Goal: Information Seeking & Learning: Learn about a topic

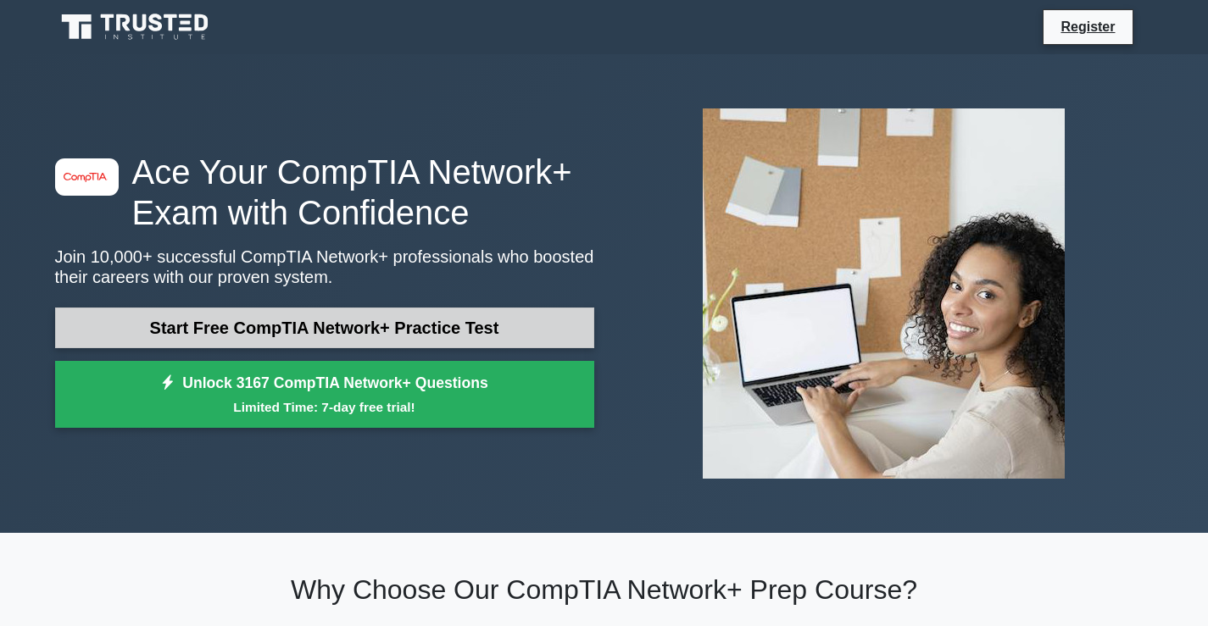
click at [325, 333] on link "Start Free CompTIA Network+ Practice Test" at bounding box center [324, 328] width 539 height 41
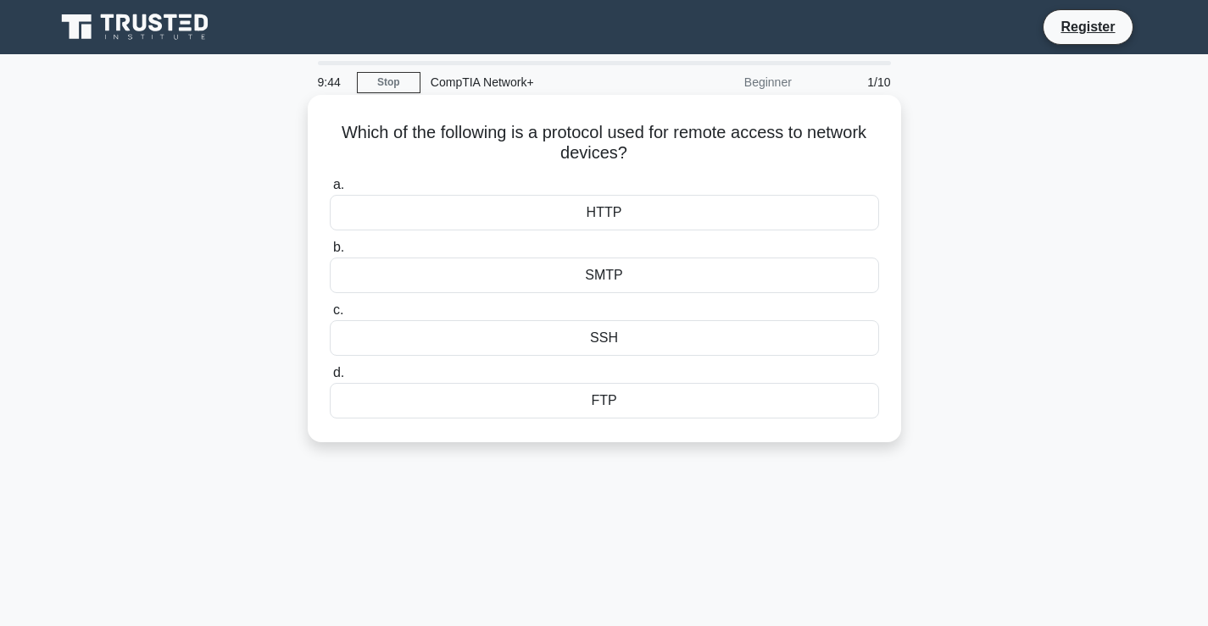
click at [598, 214] on div "HTTP" at bounding box center [604, 213] width 549 height 36
click at [330, 191] on input "a. HTTP" at bounding box center [330, 185] width 0 height 11
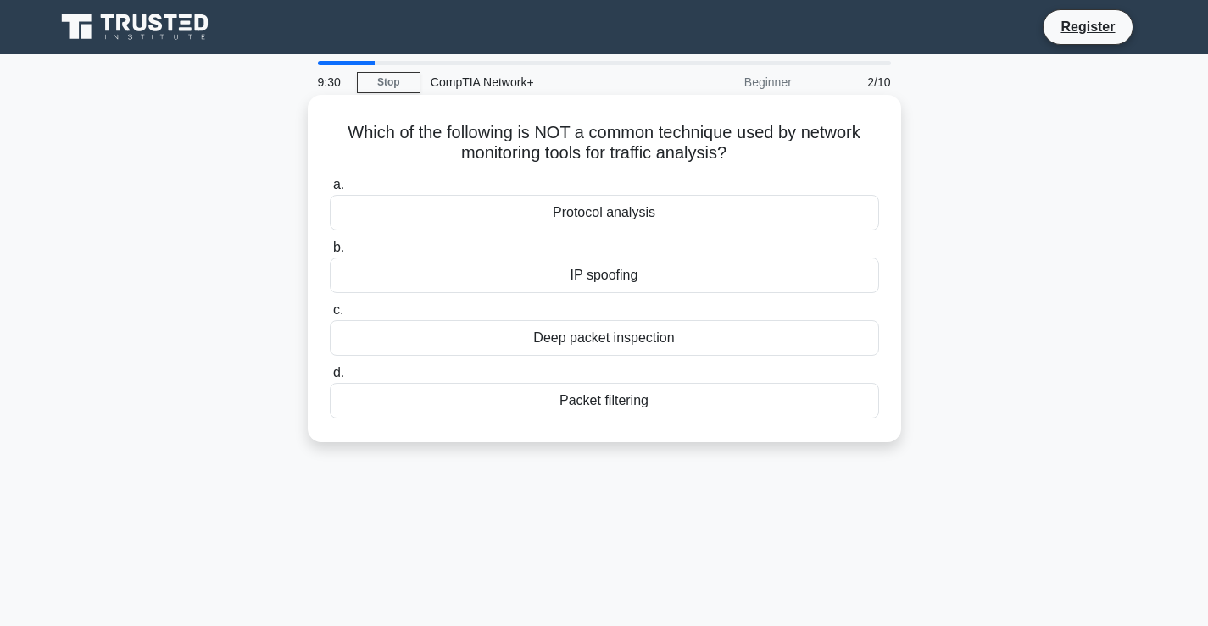
click at [590, 221] on div "Protocol analysis" at bounding box center [604, 213] width 549 height 36
click at [330, 191] on input "a. Protocol analysis" at bounding box center [330, 185] width 0 height 11
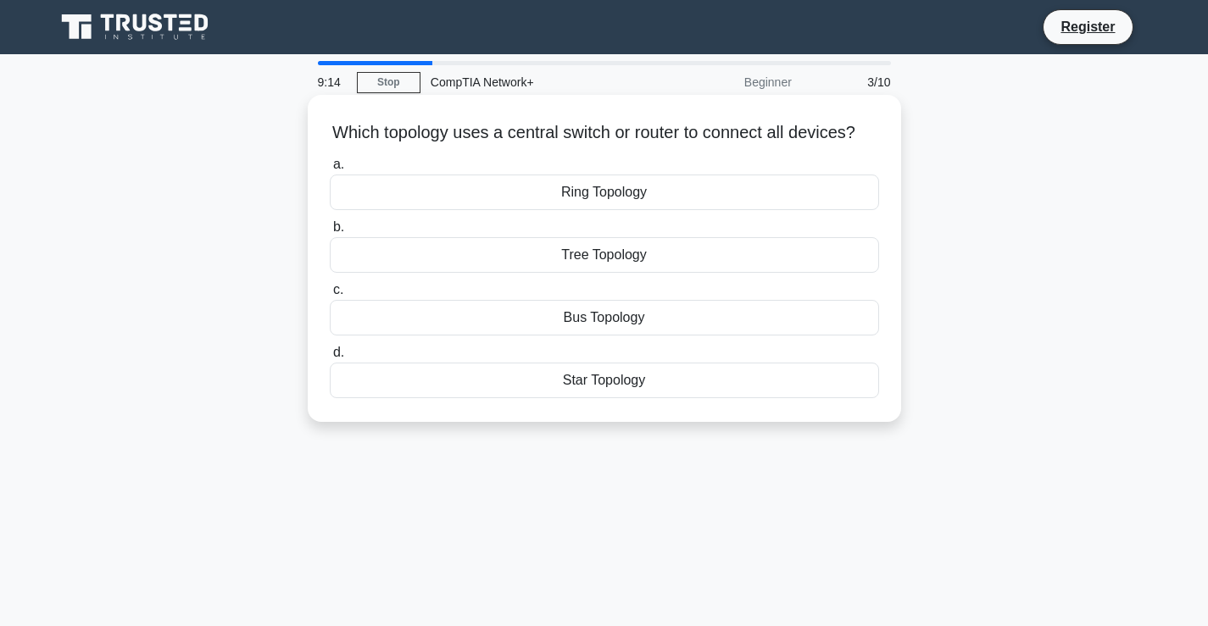
click at [597, 336] on div "Bus Topology" at bounding box center [604, 318] width 549 height 36
click at [330, 296] on input "c. Bus Topology" at bounding box center [330, 290] width 0 height 11
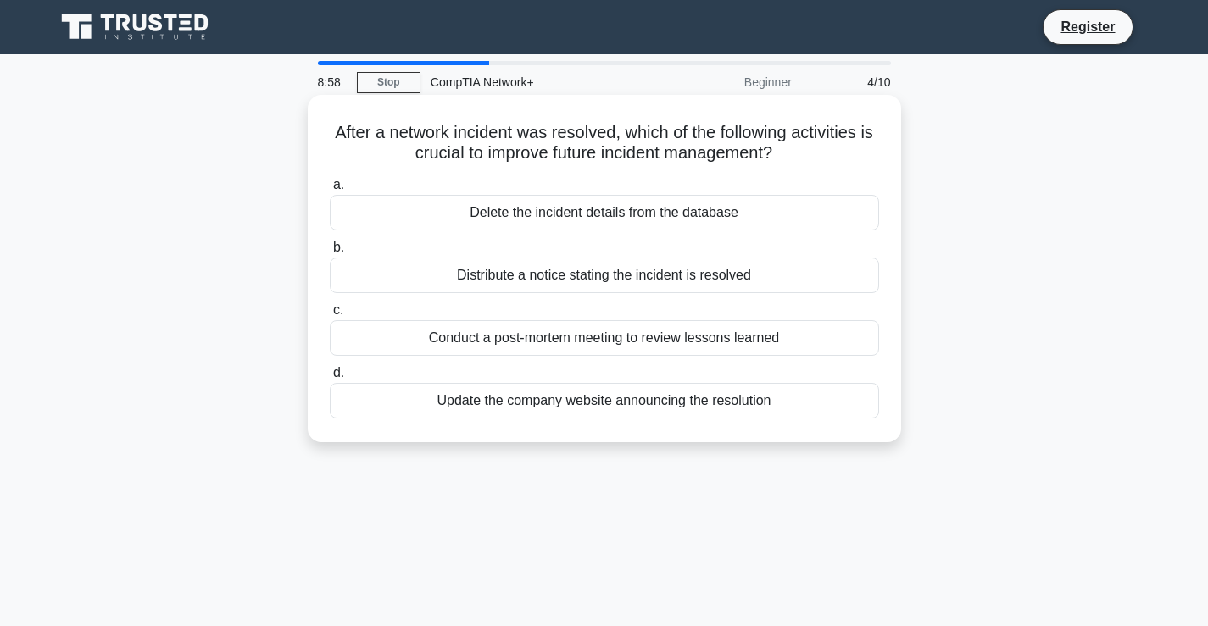
click at [570, 284] on div "Distribute a notice stating the incident is resolved" at bounding box center [604, 276] width 549 height 36
click at [330, 253] on input "b. Distribute a notice stating the incident is resolved" at bounding box center [330, 247] width 0 height 11
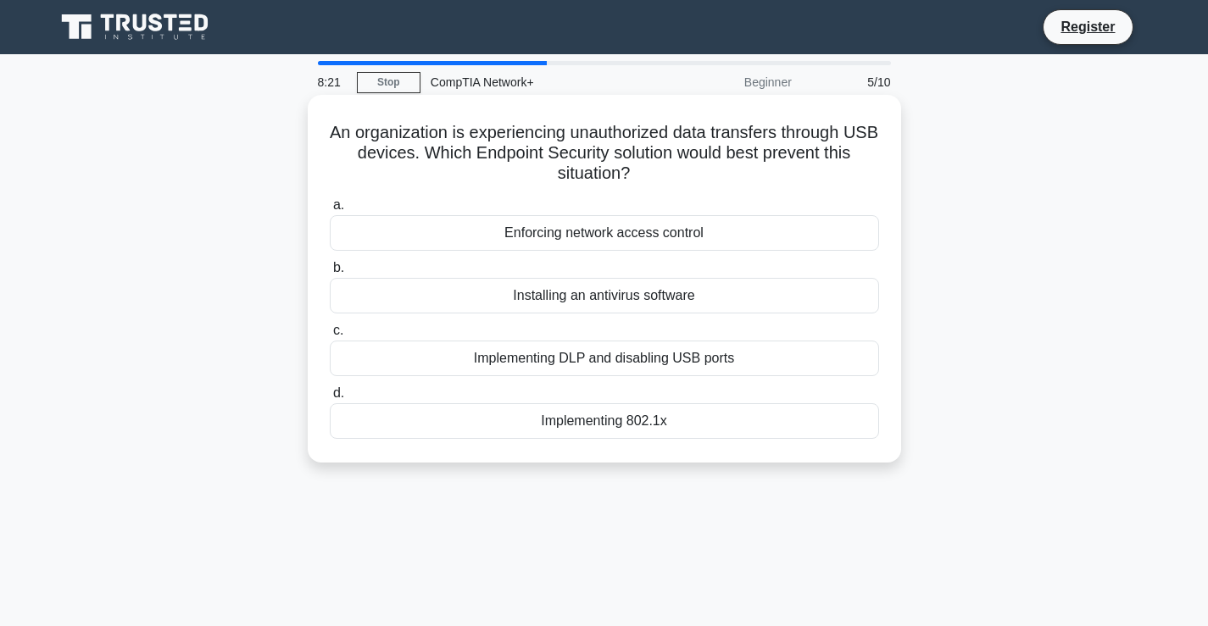
click at [581, 359] on div "Implementing DLP and disabling USB ports" at bounding box center [604, 359] width 549 height 36
click at [330, 336] on input "c. Implementing DLP and disabling USB ports" at bounding box center [330, 330] width 0 height 11
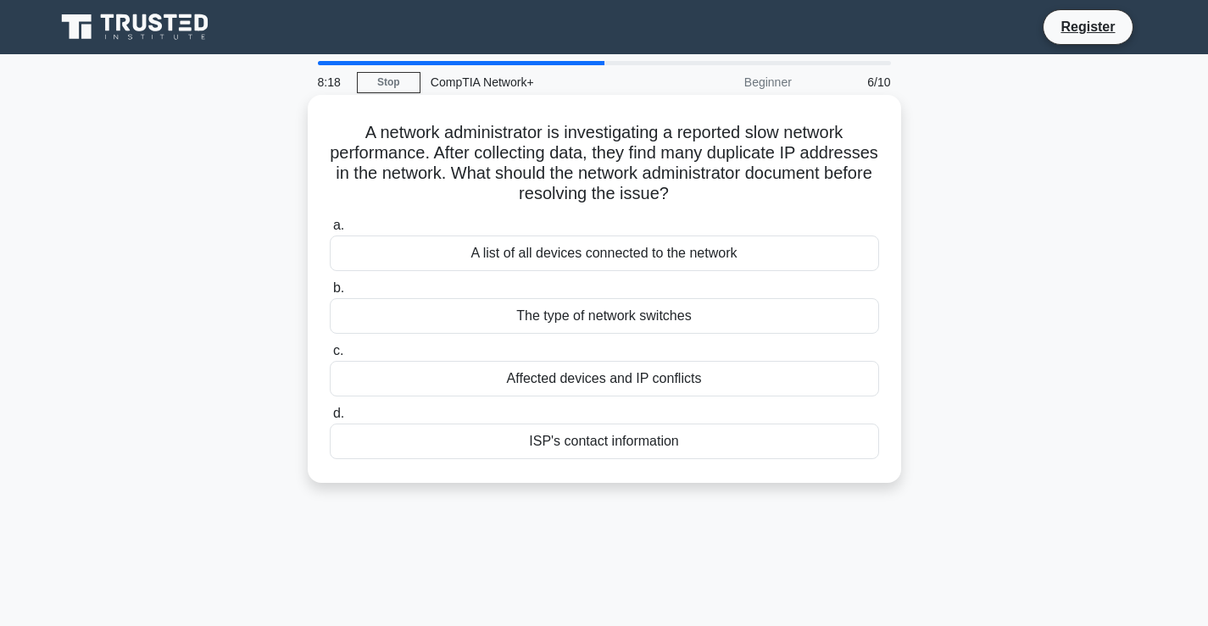
click at [592, 322] on div "The type of network switches" at bounding box center [604, 316] width 549 height 36
click at [330, 294] on input "b. The type of network switches" at bounding box center [330, 288] width 0 height 11
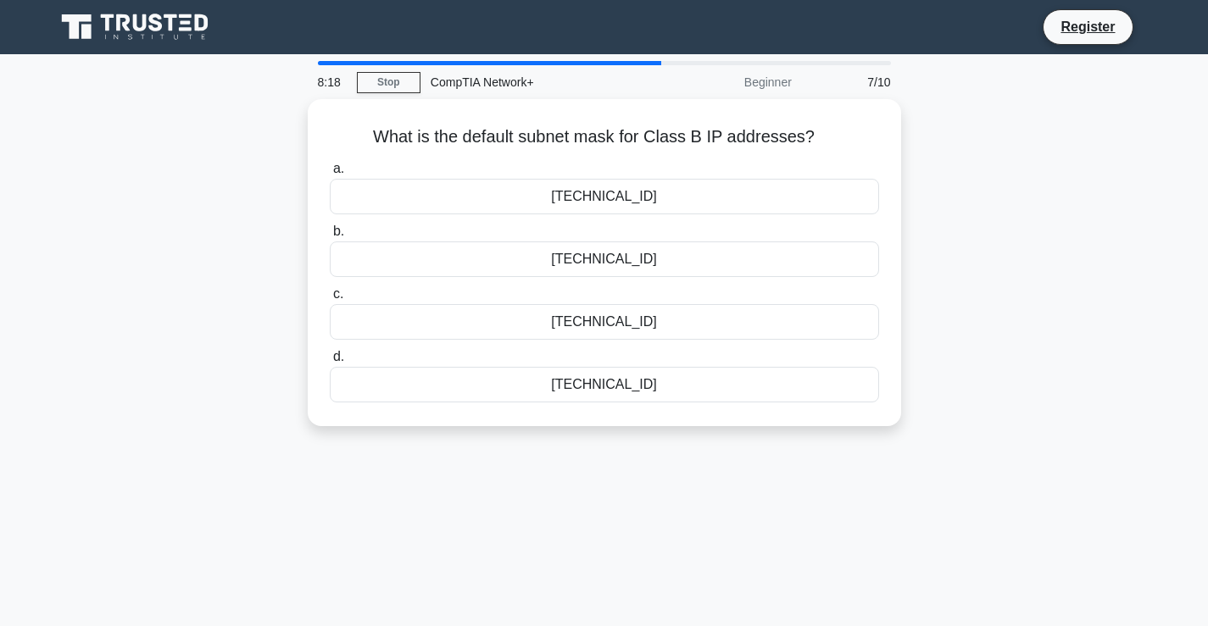
click at [592, 322] on div "255.0.0.0" at bounding box center [604, 322] width 549 height 36
click at [330, 300] on input "c. 255.0.0.0" at bounding box center [330, 294] width 0 height 11
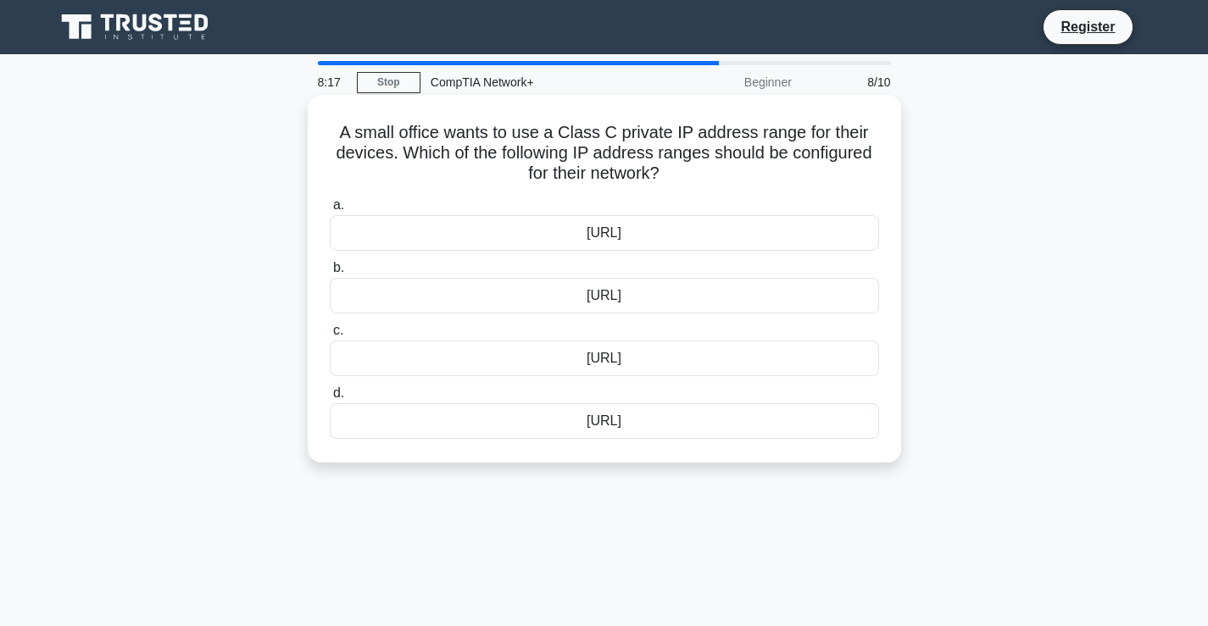
click at [580, 302] on div "192.168.0.0/16" at bounding box center [604, 296] width 549 height 36
click at [330, 274] on input "b. 192.168.0.0/16" at bounding box center [330, 268] width 0 height 11
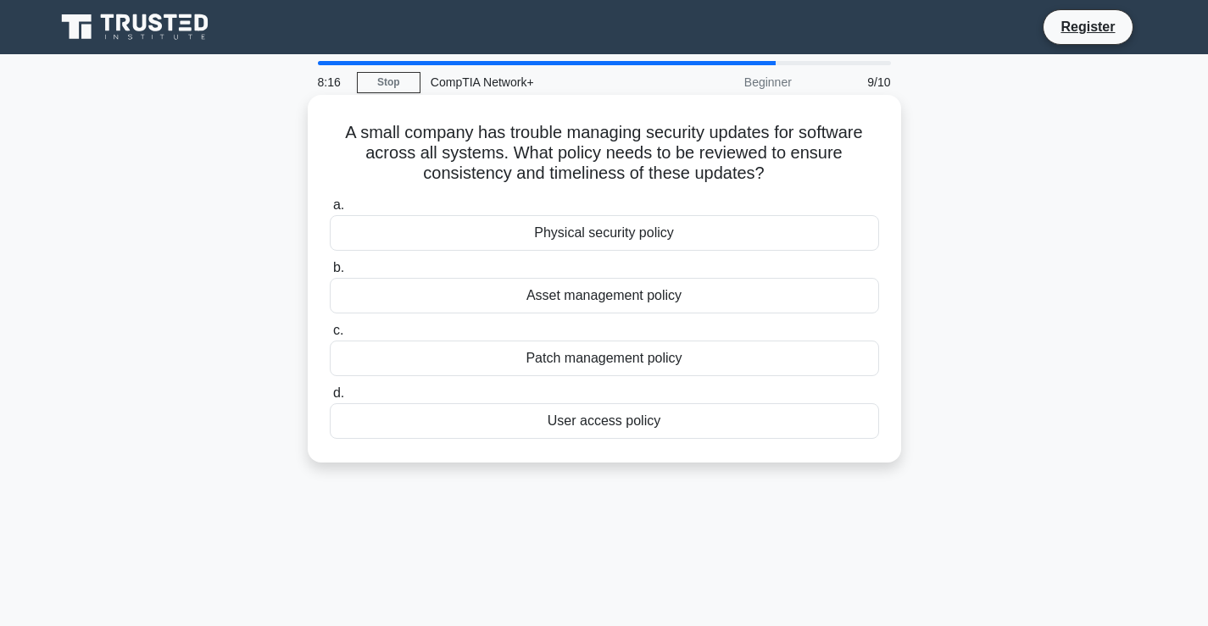
click at [580, 297] on div "Asset management policy" at bounding box center [604, 296] width 549 height 36
click at [330, 274] on input "b. Asset management policy" at bounding box center [330, 268] width 0 height 11
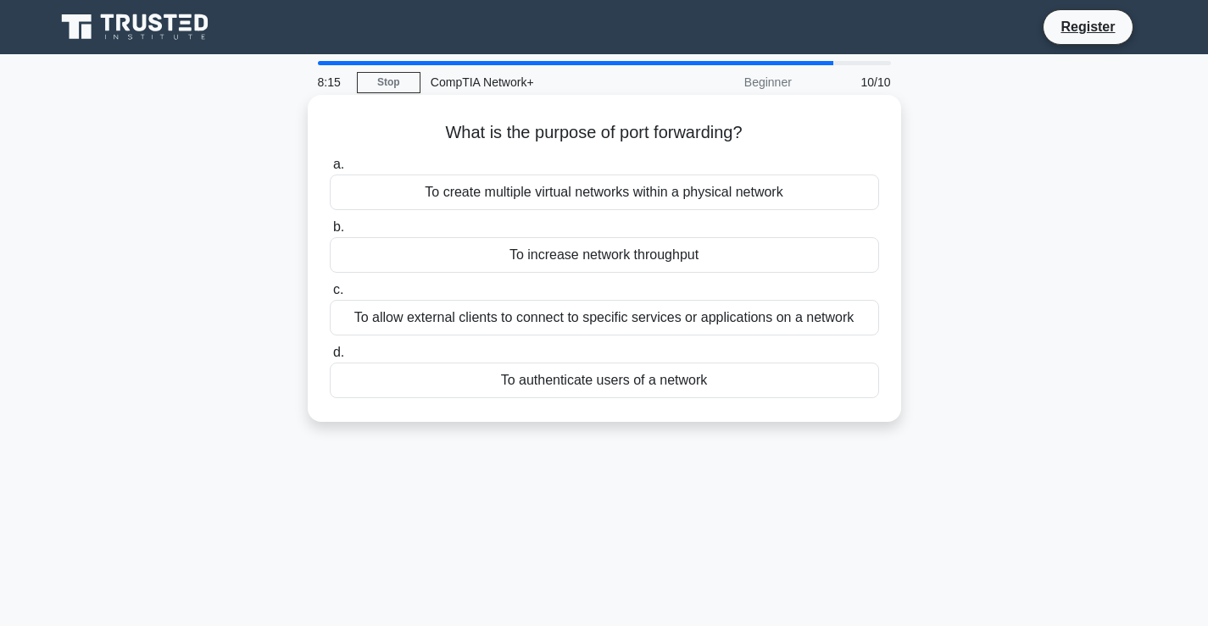
click at [583, 320] on div "To allow external clients to connect to specific services or applications on a …" at bounding box center [604, 318] width 549 height 36
click at [330, 296] on input "c. To allow external clients to connect to specific services or applications on…" at bounding box center [330, 290] width 0 height 11
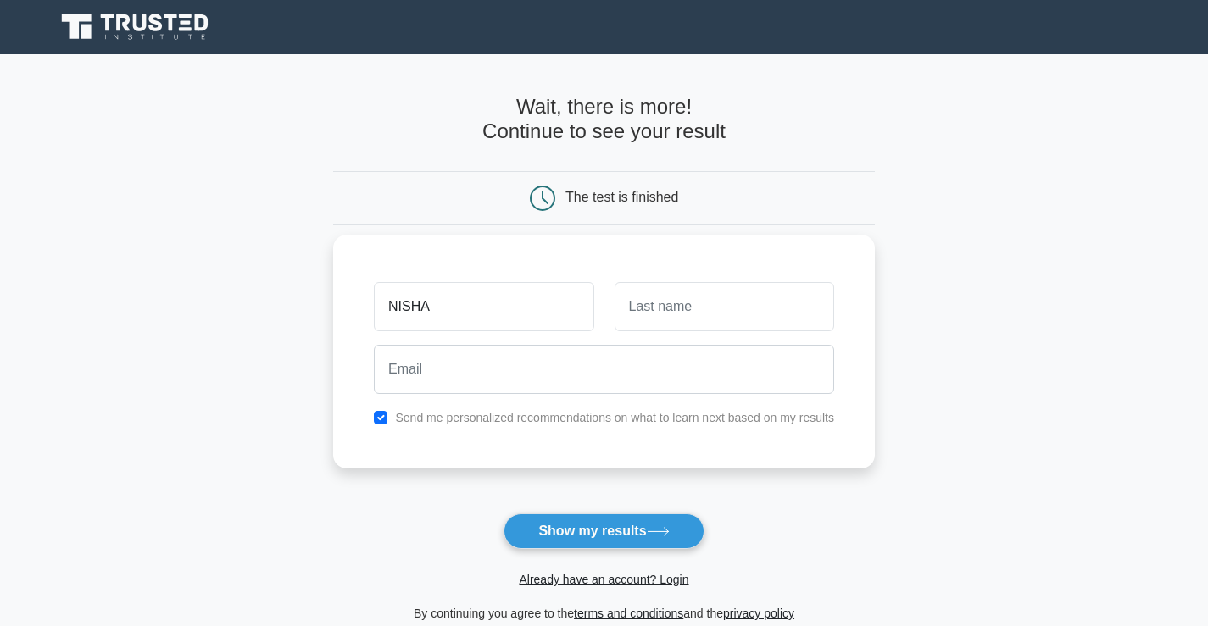
type input "NISHA"
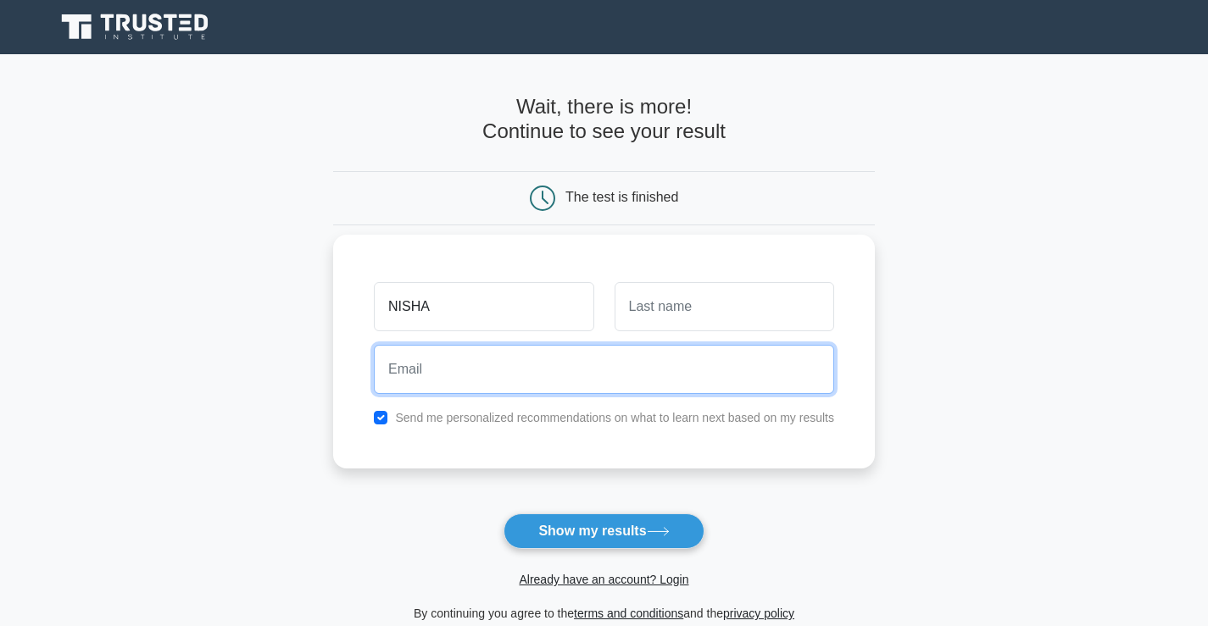
click at [497, 375] on input "email" at bounding box center [604, 369] width 460 height 49
type input "nkumari4531@gmail.com"
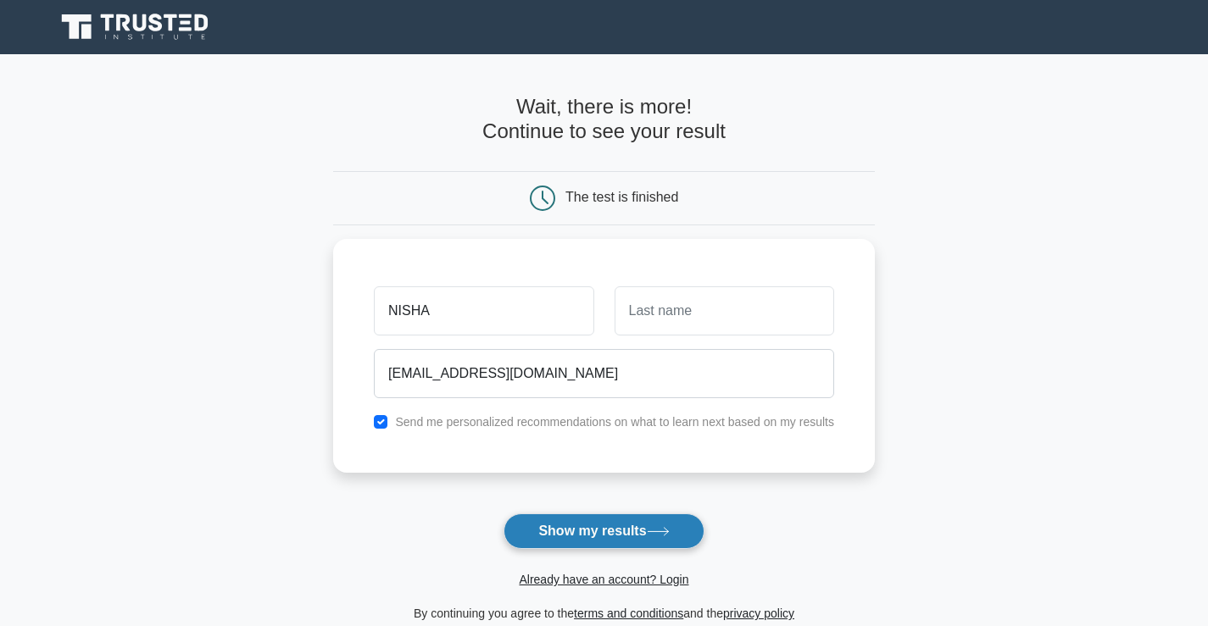
click at [592, 536] on button "Show my results" at bounding box center [603, 532] width 200 height 36
type input ".."
click at [581, 548] on button "Show my results" at bounding box center [603, 532] width 200 height 36
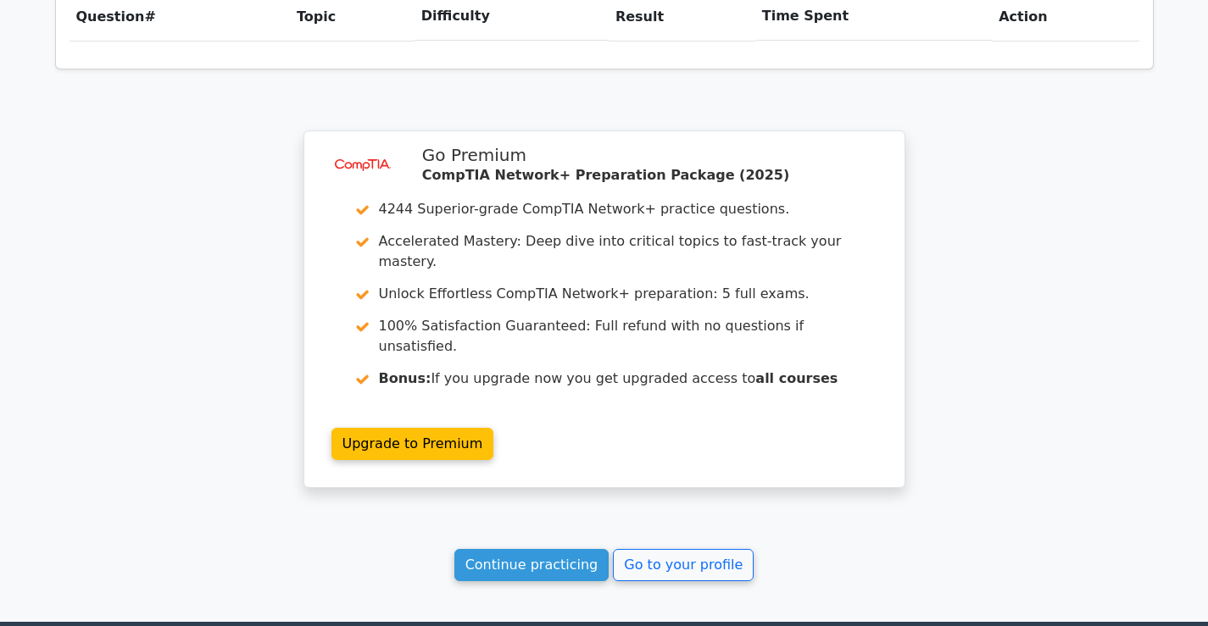
scroll to position [1238, 0]
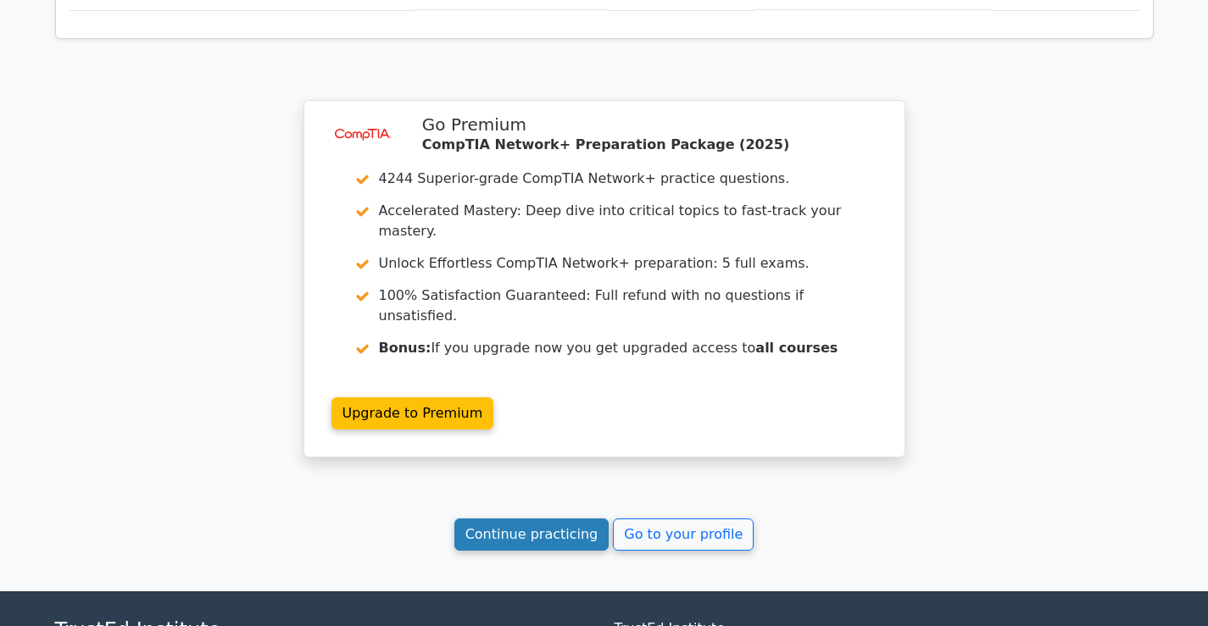
click at [523, 519] on link "Continue practicing" at bounding box center [531, 535] width 155 height 32
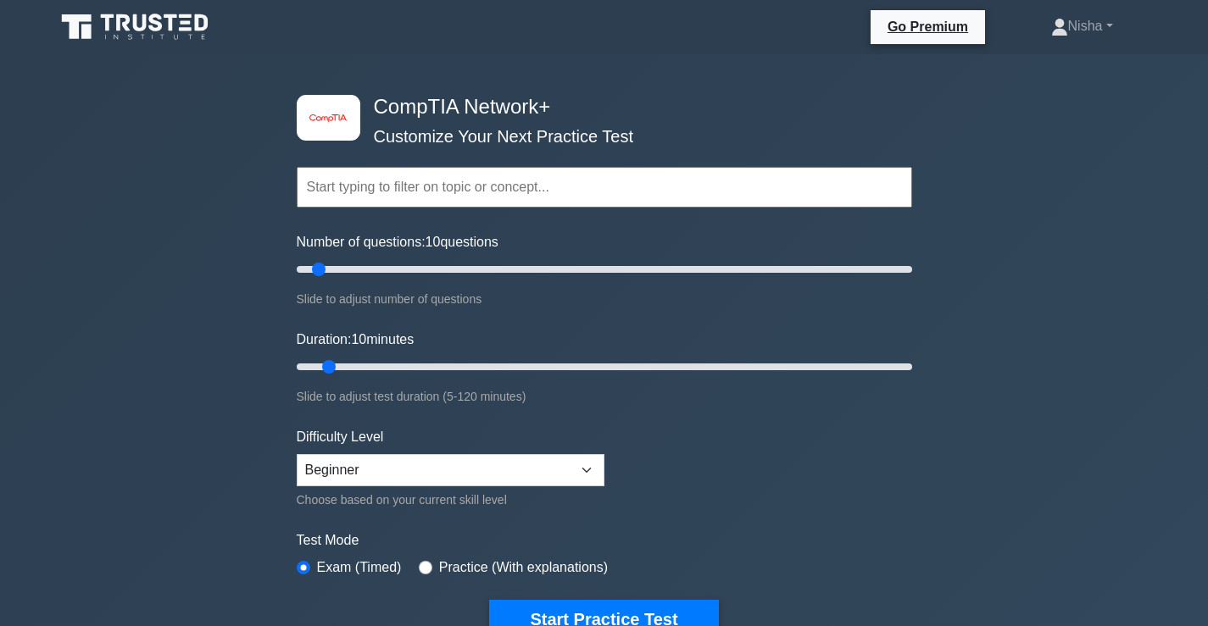
click at [381, 186] on input "text" at bounding box center [604, 187] width 615 height 41
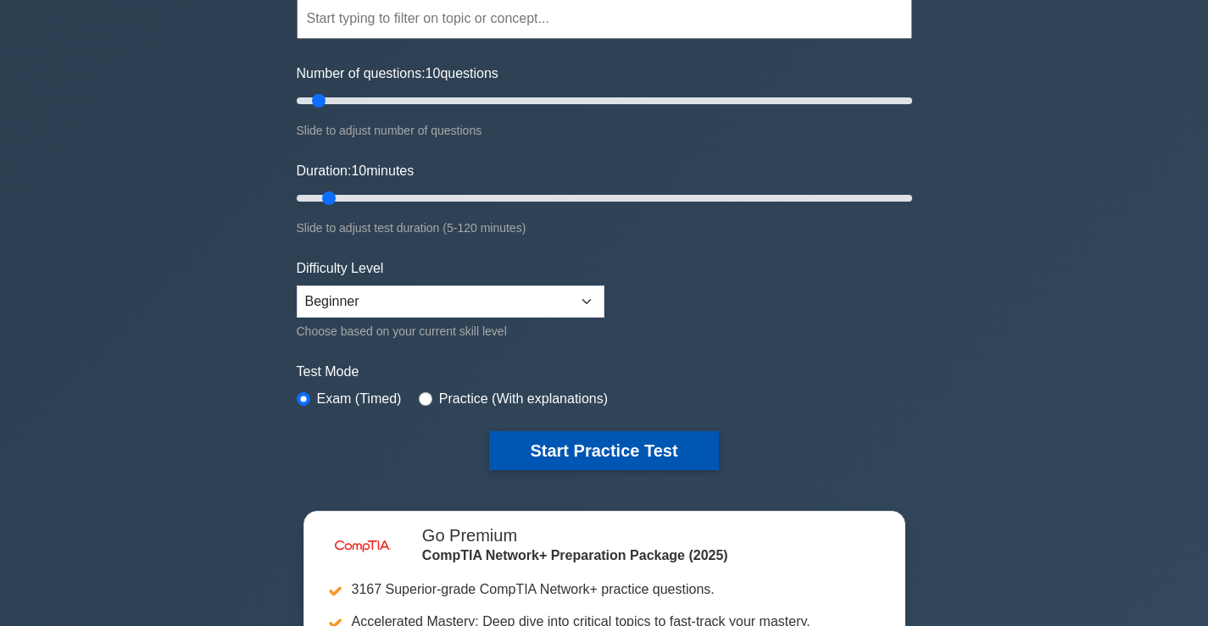
scroll to position [170, 0]
click at [610, 442] on button "Start Practice Test" at bounding box center [603, 450] width 229 height 39
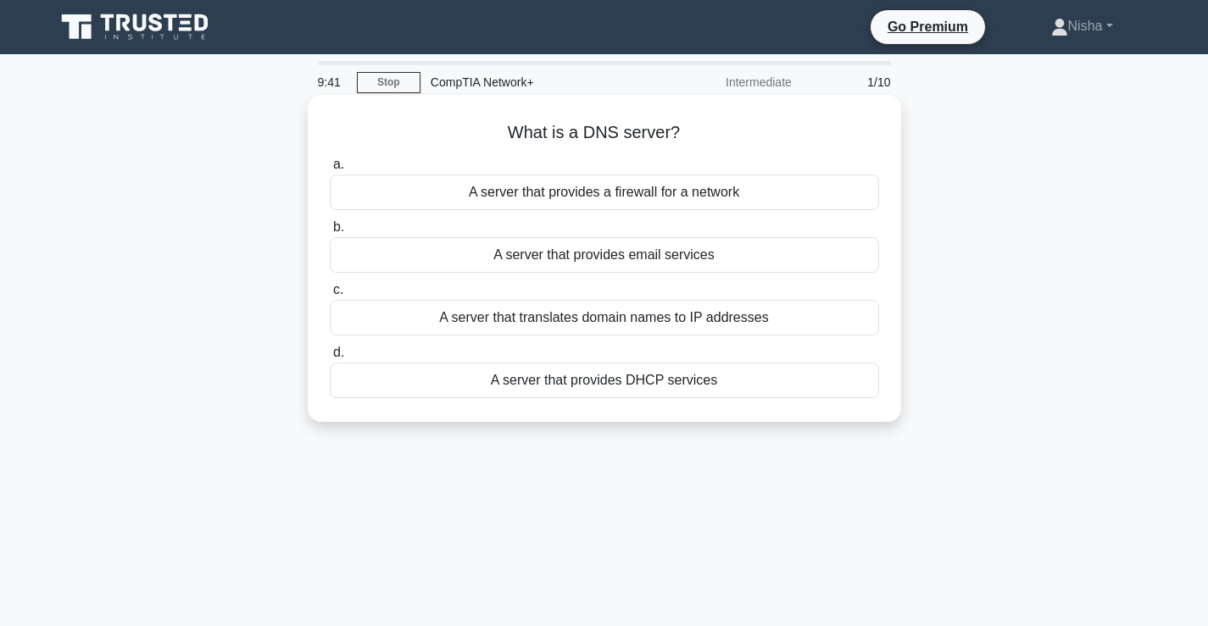
click at [592, 320] on div "A server that translates domain names to IP addresses" at bounding box center [604, 318] width 549 height 36
click at [330, 296] on input "c. A server that translates domain names to IP addresses" at bounding box center [330, 290] width 0 height 11
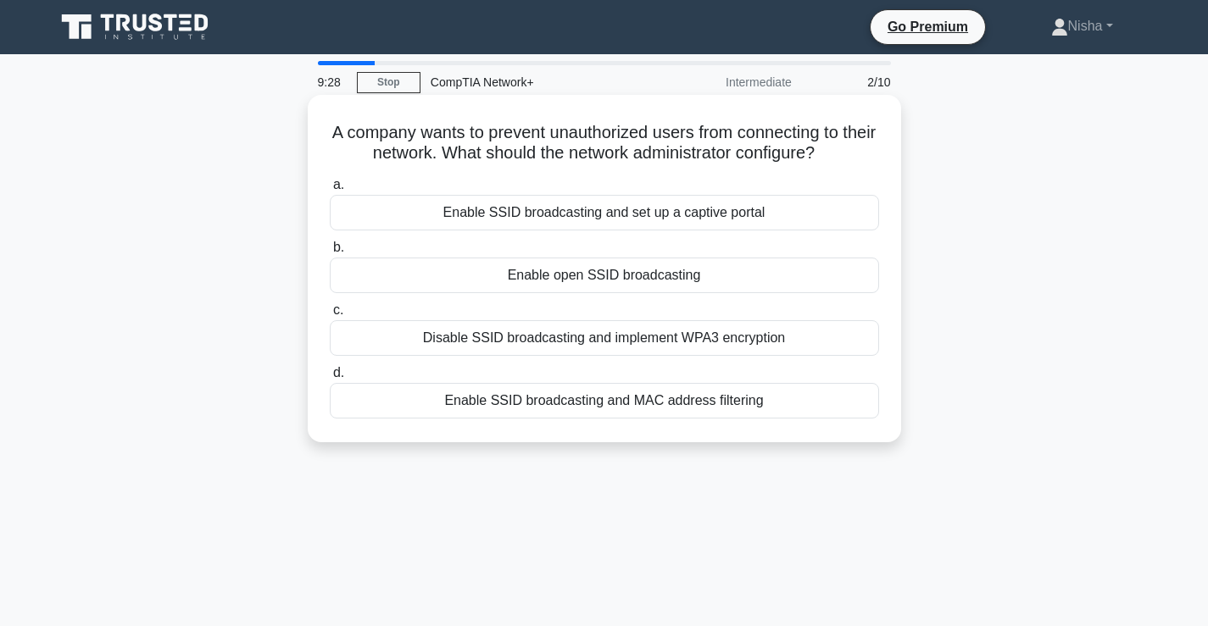
click at [583, 343] on div "Disable SSID broadcasting and implement WPA3 encryption" at bounding box center [604, 338] width 549 height 36
click at [330, 316] on input "c. Disable SSID broadcasting and implement WPA3 encryption" at bounding box center [330, 310] width 0 height 11
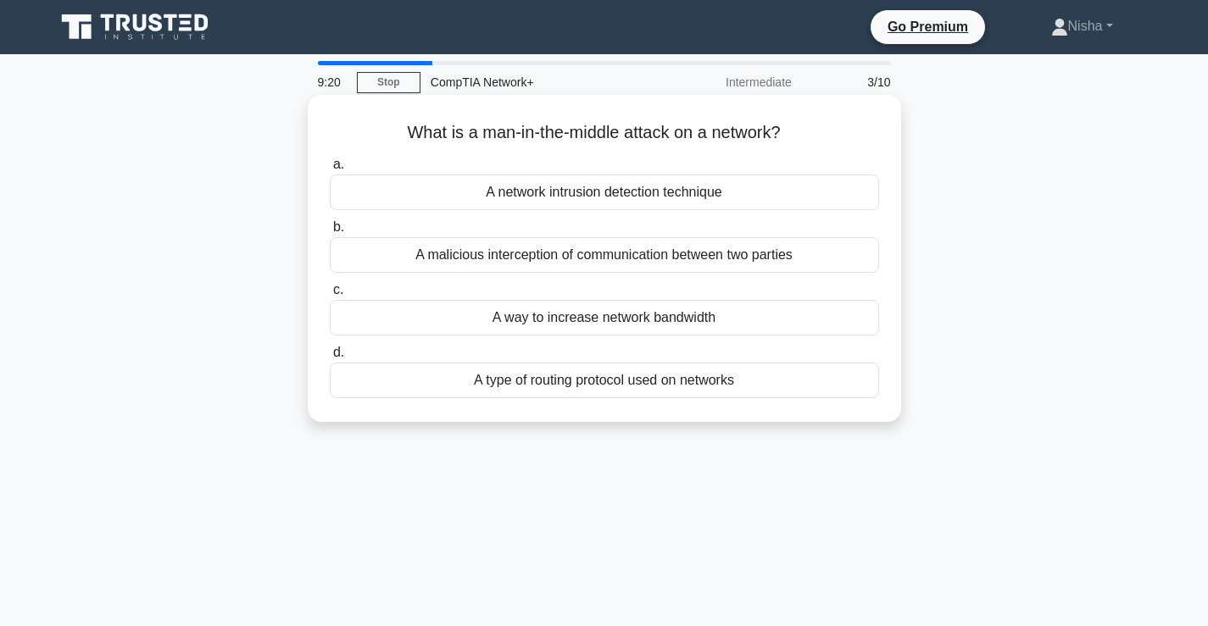
click at [578, 259] on div "A malicious interception of communication between two parties" at bounding box center [604, 255] width 549 height 36
click at [330, 233] on input "b. A malicious interception of communication between two parties" at bounding box center [330, 227] width 0 height 11
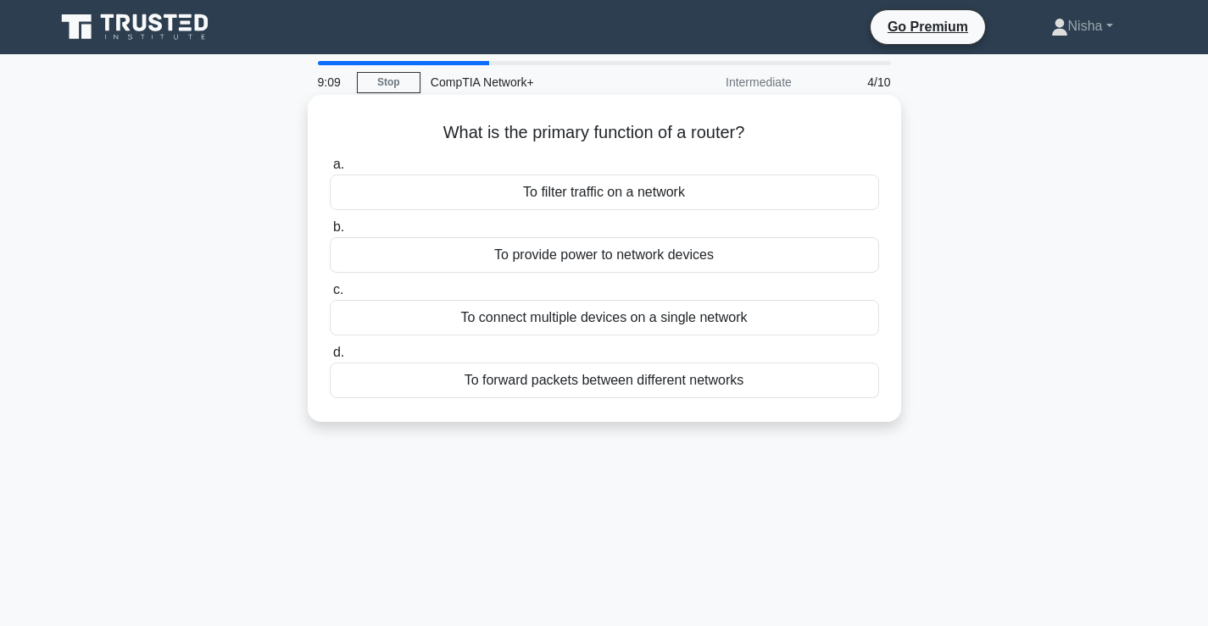
click at [590, 321] on div "To connect multiple devices on a single network" at bounding box center [604, 318] width 549 height 36
click at [330, 296] on input "c. To connect multiple devices on a single network" at bounding box center [330, 290] width 0 height 11
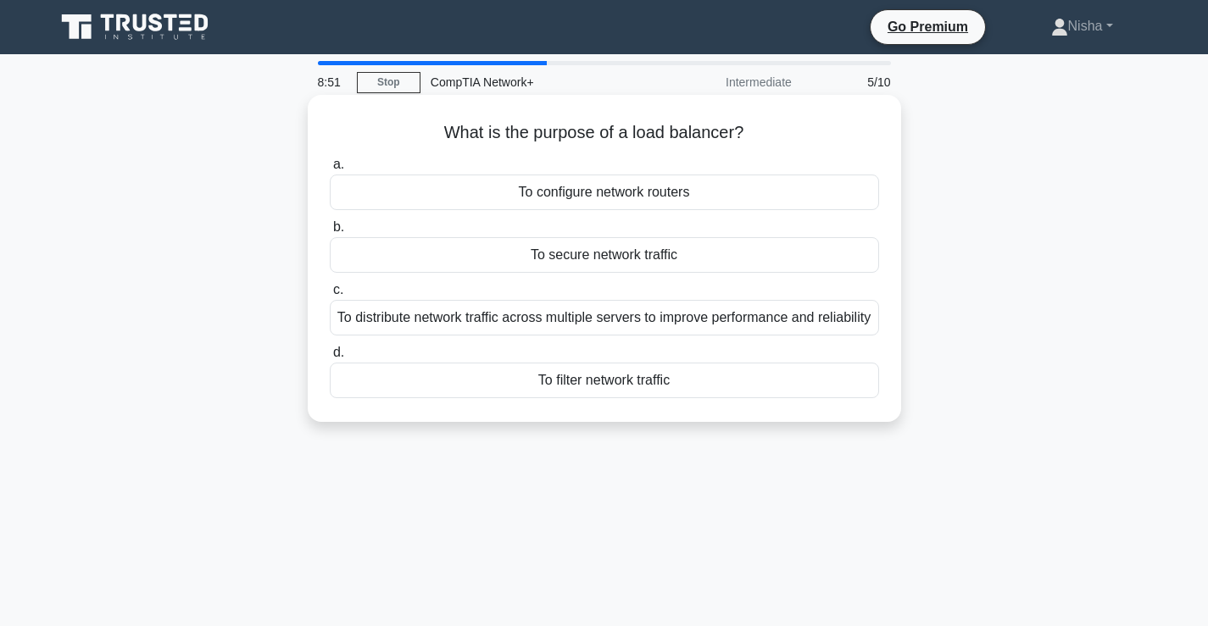
click at [598, 322] on div "To distribute network traffic across multiple servers to improve performance an…" at bounding box center [604, 318] width 549 height 36
click at [330, 296] on input "c. To distribute network traffic across multiple servers to improve performance…" at bounding box center [330, 290] width 0 height 11
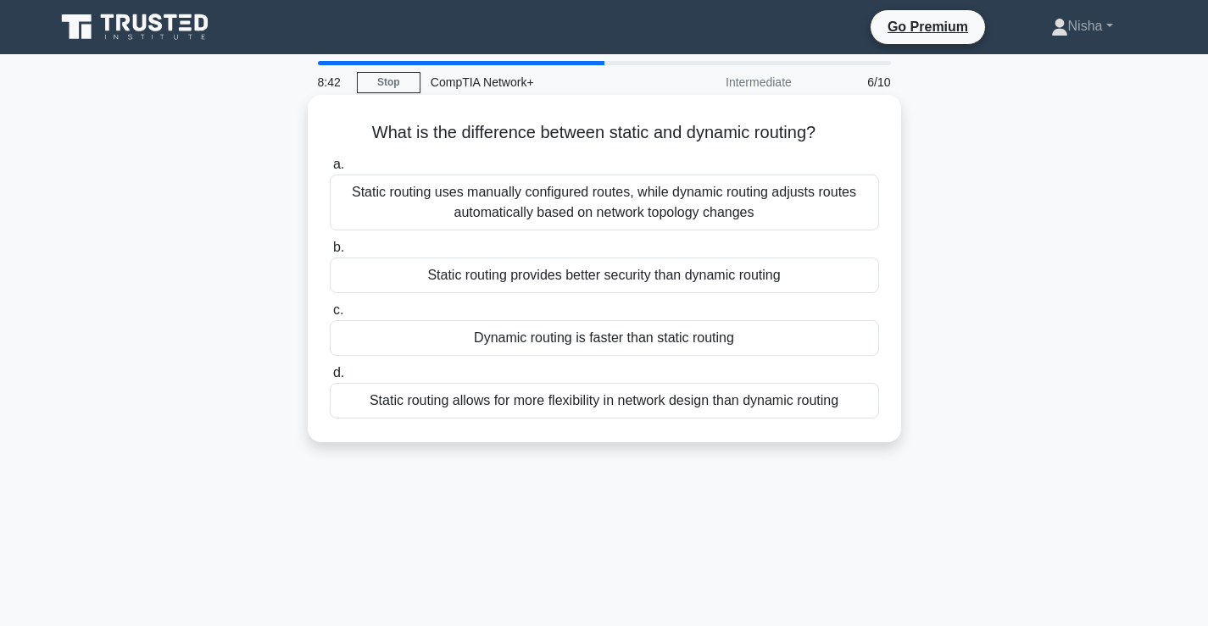
click at [612, 273] on div "Static routing provides better security than dynamic routing" at bounding box center [604, 276] width 549 height 36
click at [330, 253] on input "b. Static routing provides better security than dynamic routing" at bounding box center [330, 247] width 0 height 11
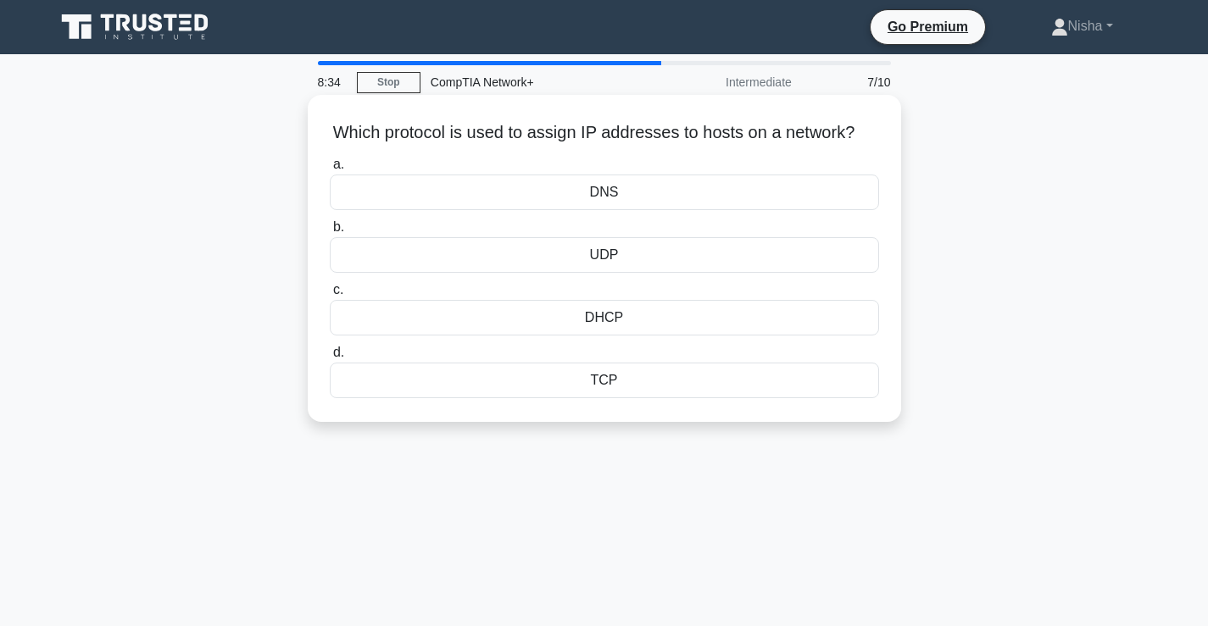
click at [607, 210] on div "DNS" at bounding box center [604, 193] width 549 height 36
click at [330, 170] on input "a. DNS" at bounding box center [330, 164] width 0 height 11
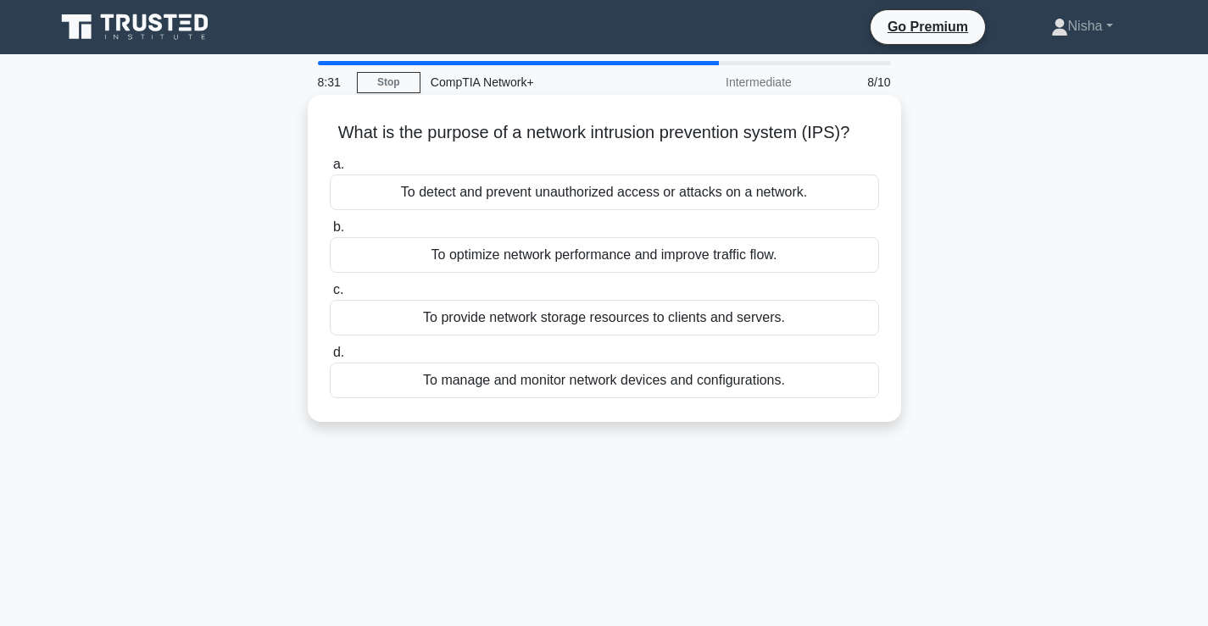
click at [564, 259] on div "To optimize network performance and improve traffic flow." at bounding box center [604, 255] width 549 height 36
click at [330, 233] on input "b. To optimize network performance and improve traffic flow." at bounding box center [330, 227] width 0 height 11
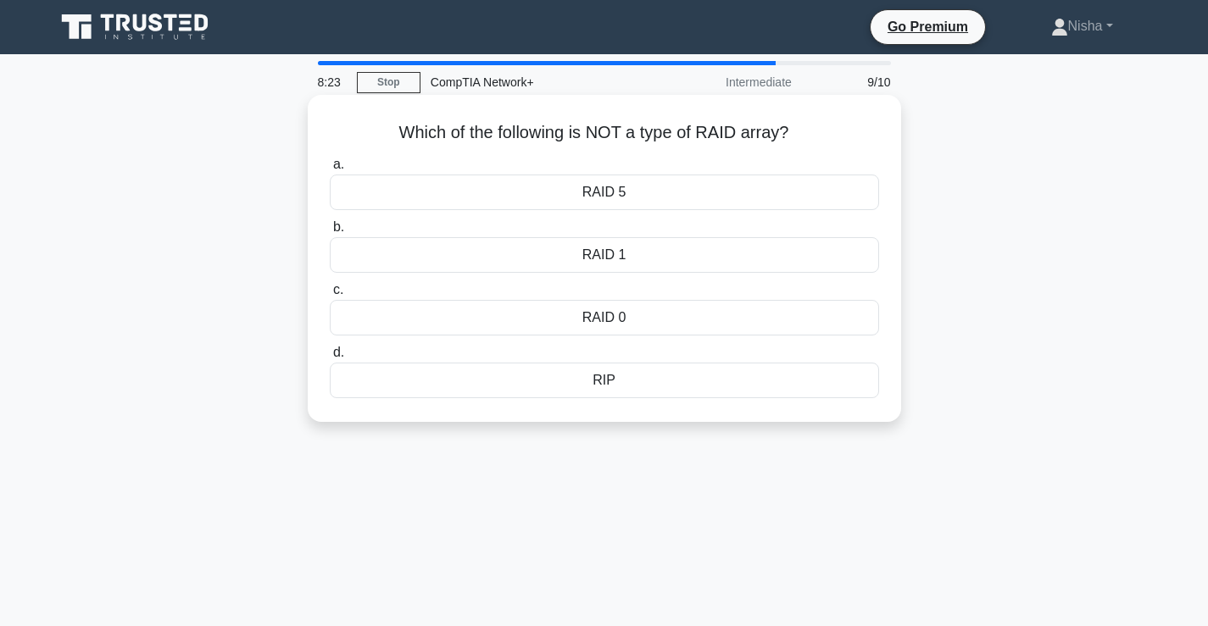
click at [601, 250] on div "RAID 1" at bounding box center [604, 255] width 549 height 36
click at [330, 233] on input "b. RAID 1" at bounding box center [330, 227] width 0 height 11
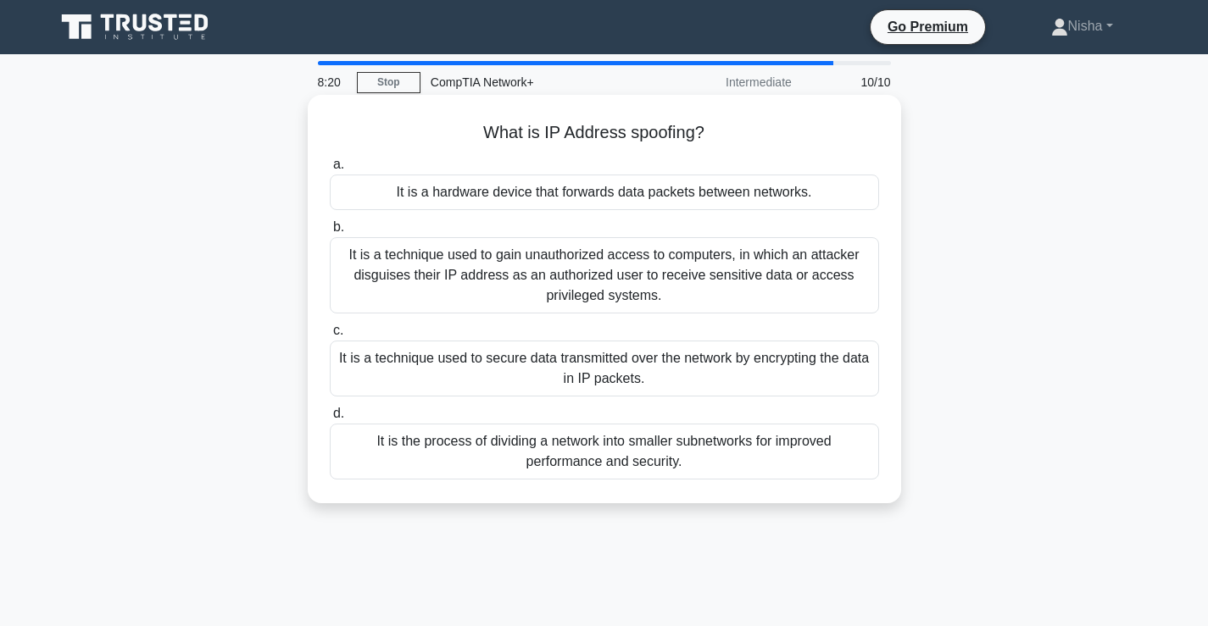
click at [597, 266] on div "It is a technique used to gain unauthorized access to computers, in which an at…" at bounding box center [604, 275] width 549 height 76
click at [330, 233] on input "b. It is a technique used to gain unauthorized access to computers, in which an…" at bounding box center [330, 227] width 0 height 11
